Goal: Use online tool/utility: Utilize a website feature to perform a specific function

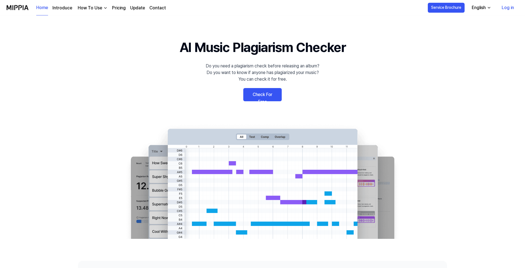
click at [263, 97] on link "Check For Free" at bounding box center [262, 94] width 38 height 13
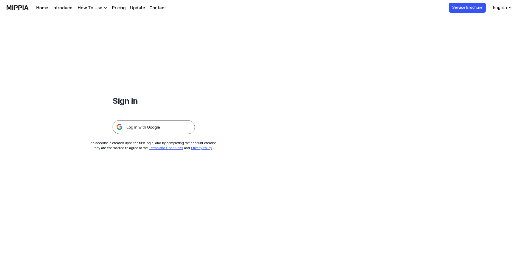
click at [157, 127] on img at bounding box center [154, 127] width 82 height 14
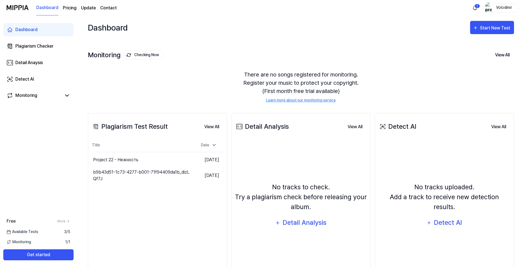
click at [288, 252] on div "No tracks to check. Try a plagiarism check before releasing your album. Detail …" at bounding box center [301, 205] width 132 height 125
click at [493, 26] on div "Start New Test" at bounding box center [495, 27] width 31 height 7
click at [484, 44] on div "Plagiarism test" at bounding box center [486, 44] width 48 height 7
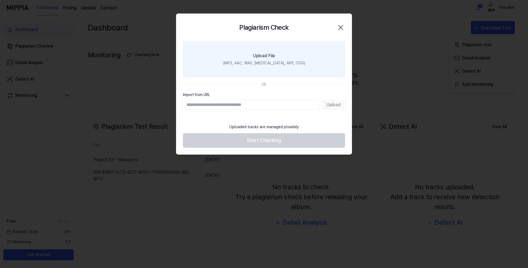
click at [287, 67] on label "Upload File (MP3, AAC, WAV, [MEDICAL_DATA], AIFF, OGG)" at bounding box center [264, 59] width 162 height 36
click at [0, 0] on input "Upload File (MP3, AAC, WAV, [MEDICAL_DATA], AIFF, OGG)" at bounding box center [0, 0] width 0 height 0
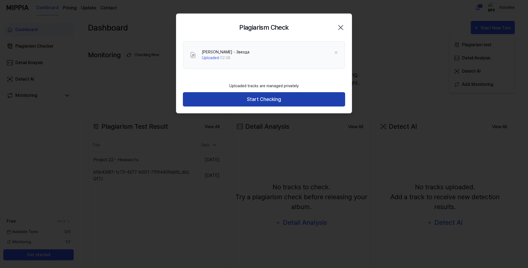
click at [246, 102] on button "Start Checking" at bounding box center [264, 99] width 162 height 15
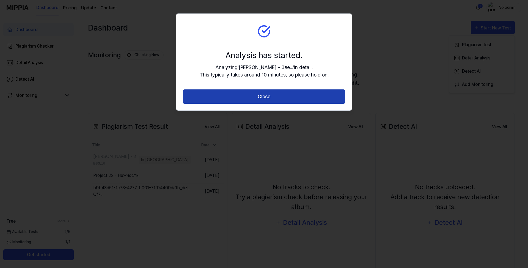
click at [247, 100] on button "Close" at bounding box center [264, 96] width 162 height 15
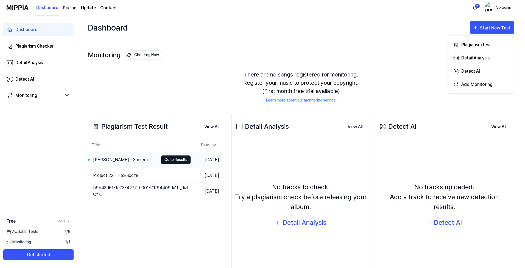
click at [169, 163] on button "Go to Results" at bounding box center [175, 159] width 29 height 9
